Goal: Task Accomplishment & Management: Use online tool/utility

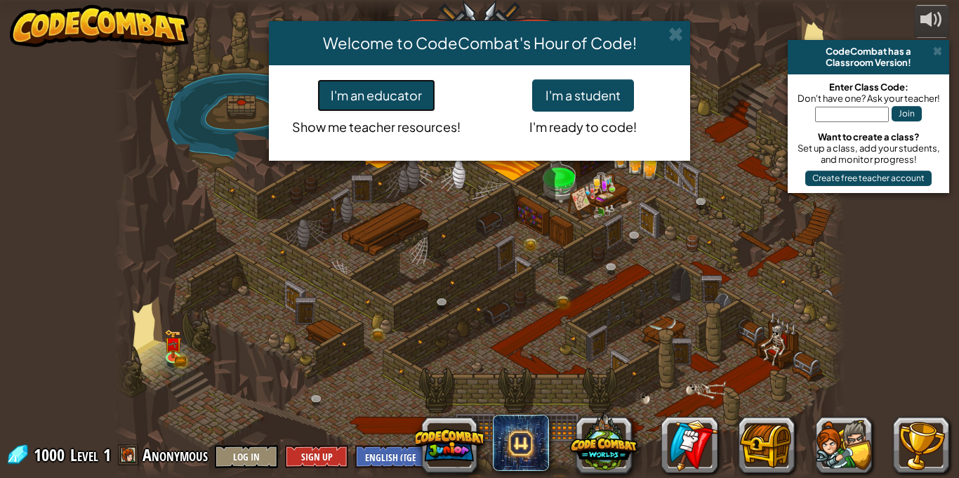
click at [402, 92] on button "I'm an educator" at bounding box center [376, 95] width 118 height 32
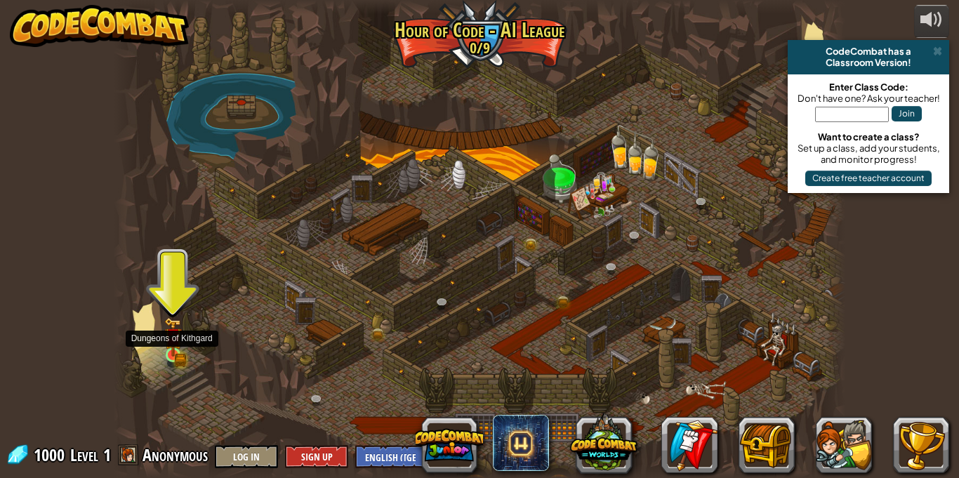
click at [175, 351] on img at bounding box center [173, 336] width 18 height 39
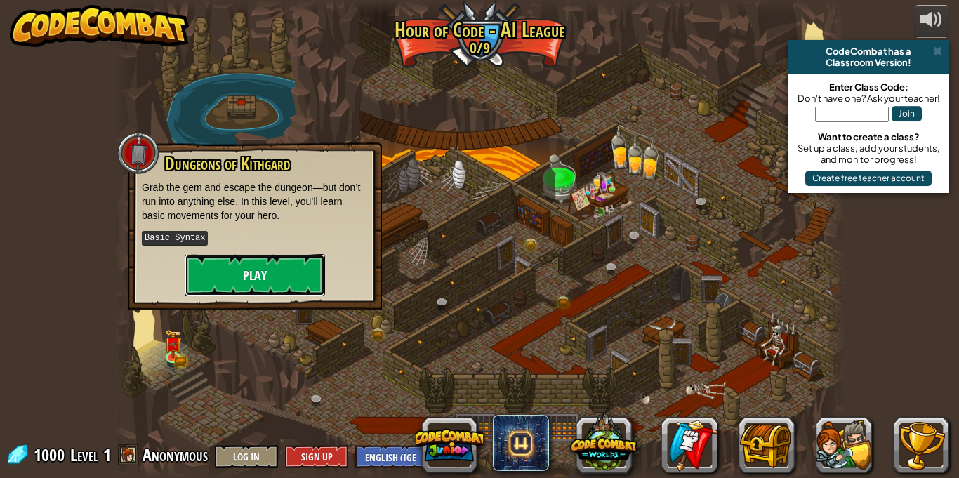
click at [232, 280] on button "Play" at bounding box center [255, 275] width 140 height 42
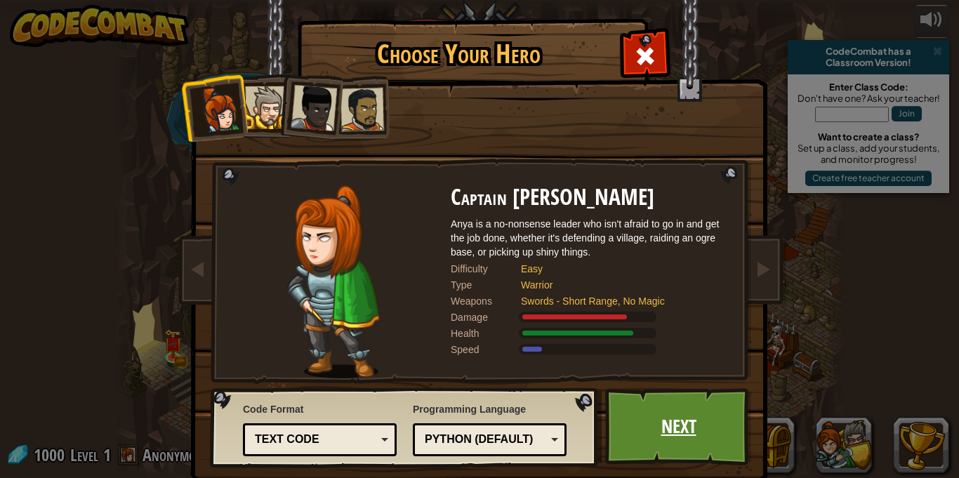
click at [673, 425] on link "Next" at bounding box center [678, 426] width 147 height 77
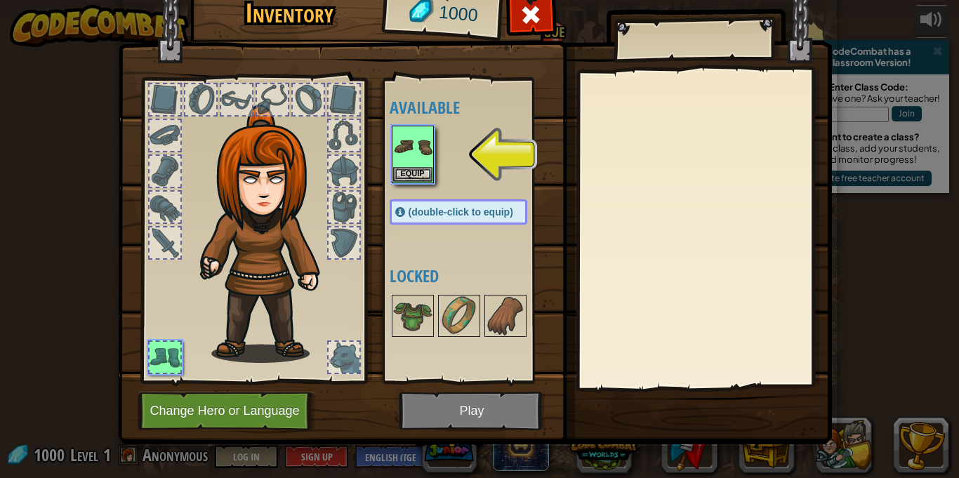
click at [435, 150] on div at bounding box center [473, 155] width 166 height 62
click at [413, 179] on button "Equip" at bounding box center [412, 173] width 39 height 15
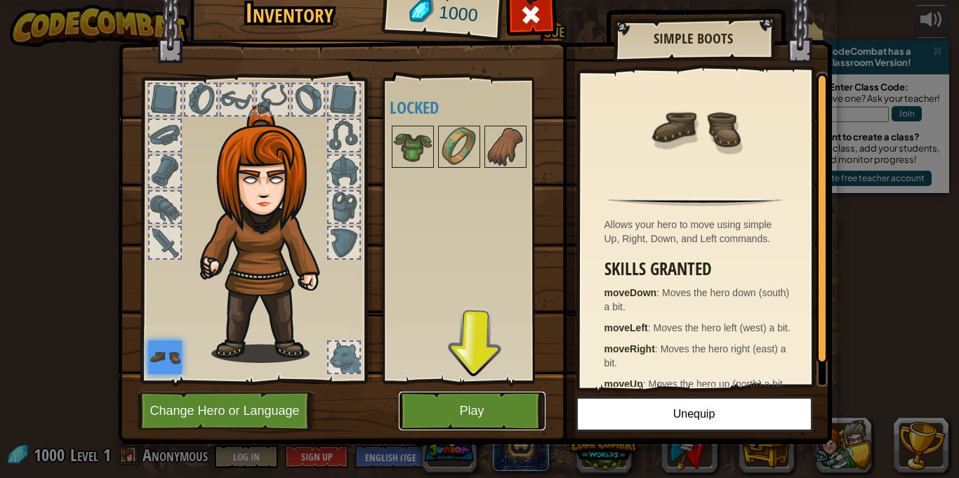
click at [467, 413] on button "Play" at bounding box center [472, 411] width 147 height 39
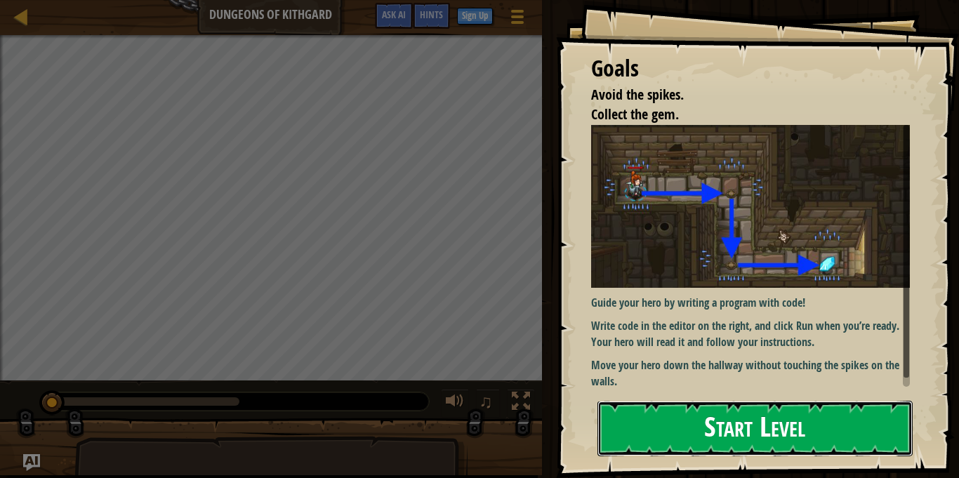
click at [657, 444] on button "Start Level" at bounding box center [754, 428] width 315 height 55
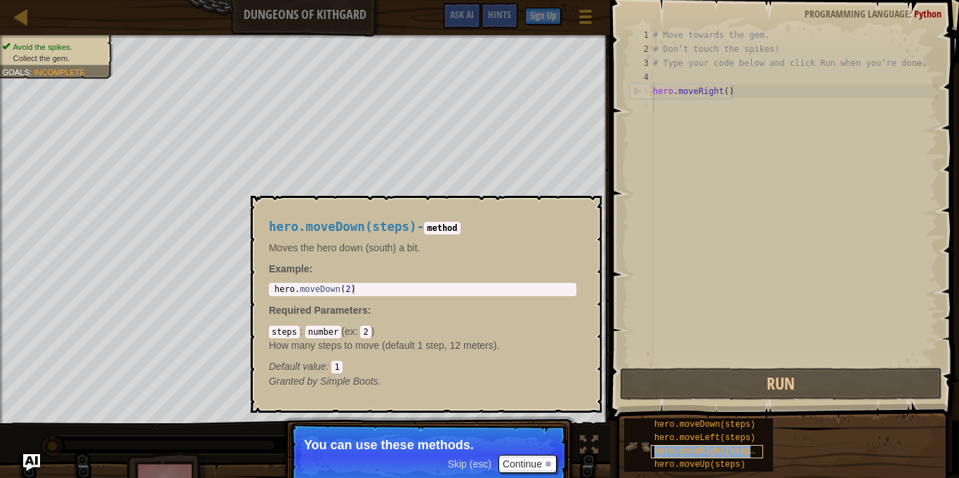
click at [651, 446] on div "hero.moveRight(steps)" at bounding box center [707, 451] width 112 height 13
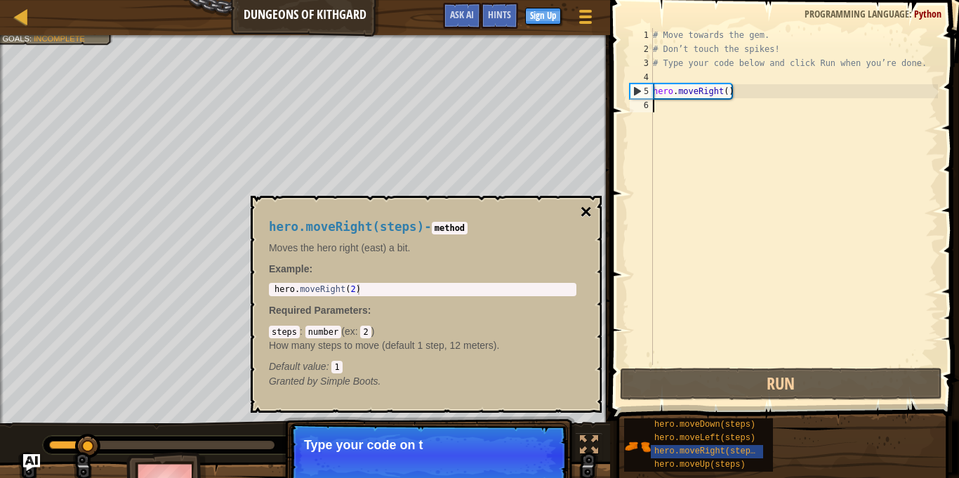
click at [583, 213] on button "×" at bounding box center [586, 212] width 11 height 20
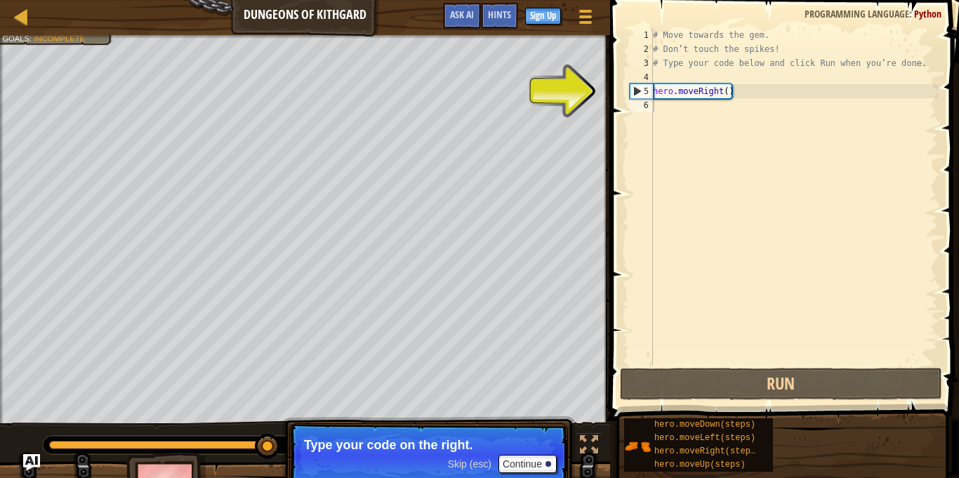
click at [656, 88] on div "# Move towards the gem. # Don’t touch the spikes! # Type your code below and cl…" at bounding box center [794, 210] width 288 height 365
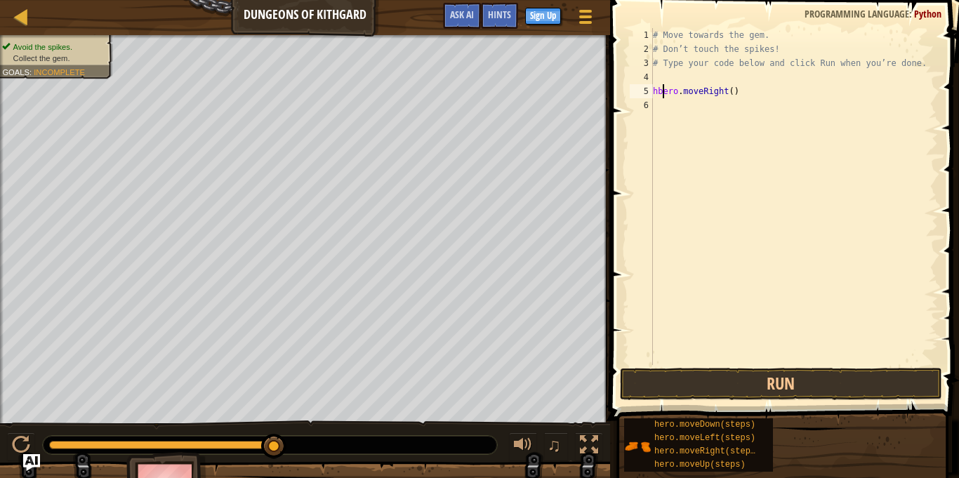
scroll to position [6, 2]
click at [776, 380] on button "Run" at bounding box center [781, 384] width 322 height 32
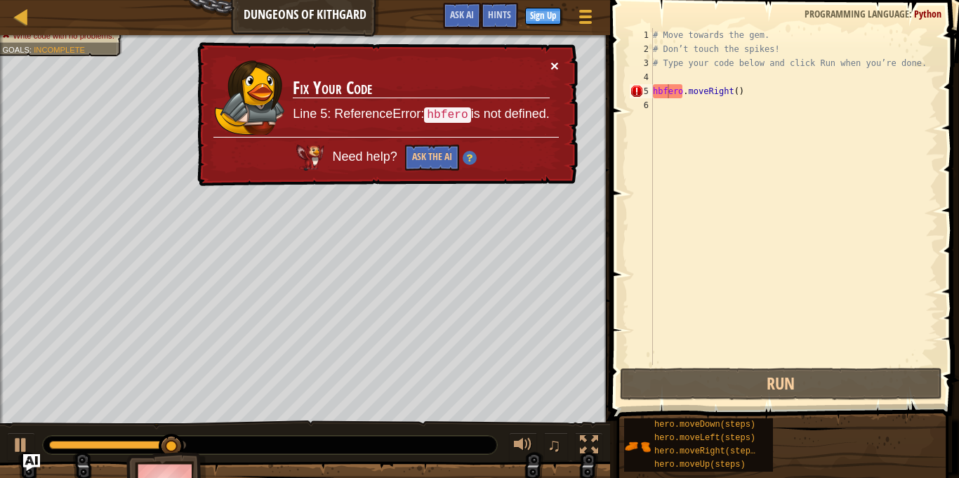
click at [552, 64] on button "×" at bounding box center [554, 65] width 8 height 15
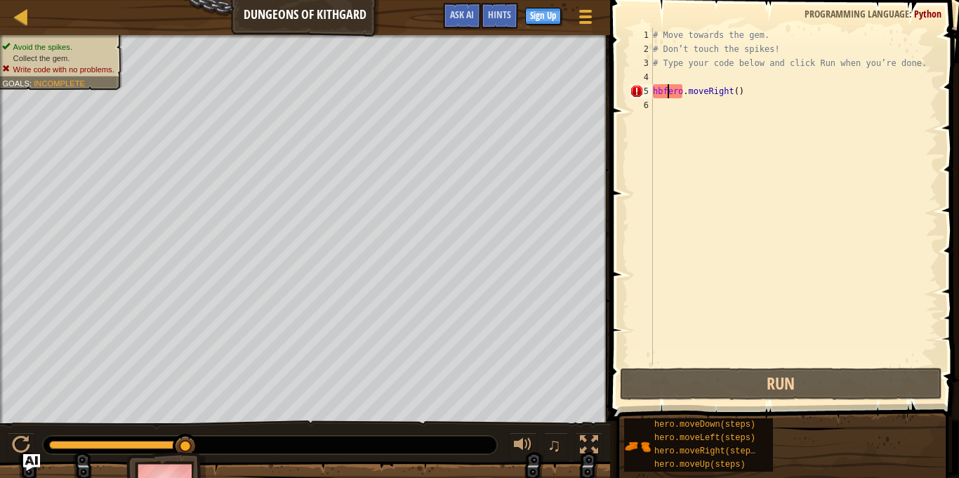
click at [696, 90] on div "# Move towards the gem. # Don’t touch the spikes! # Type your code below and cl…" at bounding box center [794, 210] width 288 height 365
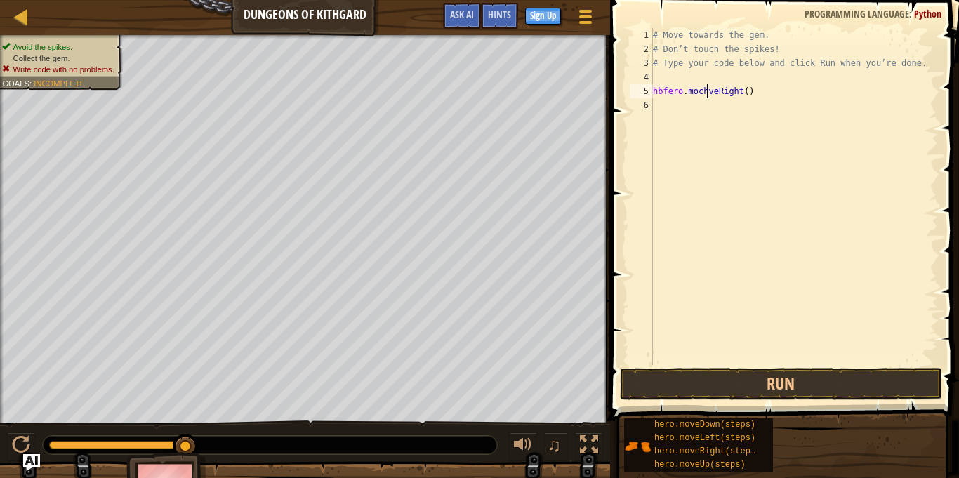
scroll to position [6, 8]
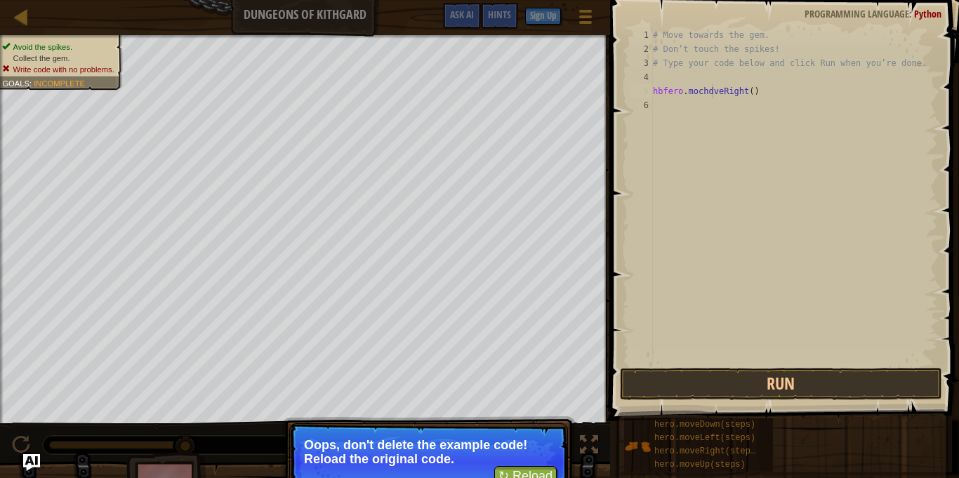
click at [731, 96] on div "# Move towards the gem. # Don’t touch the spikes! # Type your code below and cl…" at bounding box center [794, 210] width 288 height 365
type textarea "hbfero.mochdveRight()"
click at [27, 13] on div at bounding box center [22, 17] width 18 height 18
